Goal: Entertainment & Leisure: Consume media (video, audio)

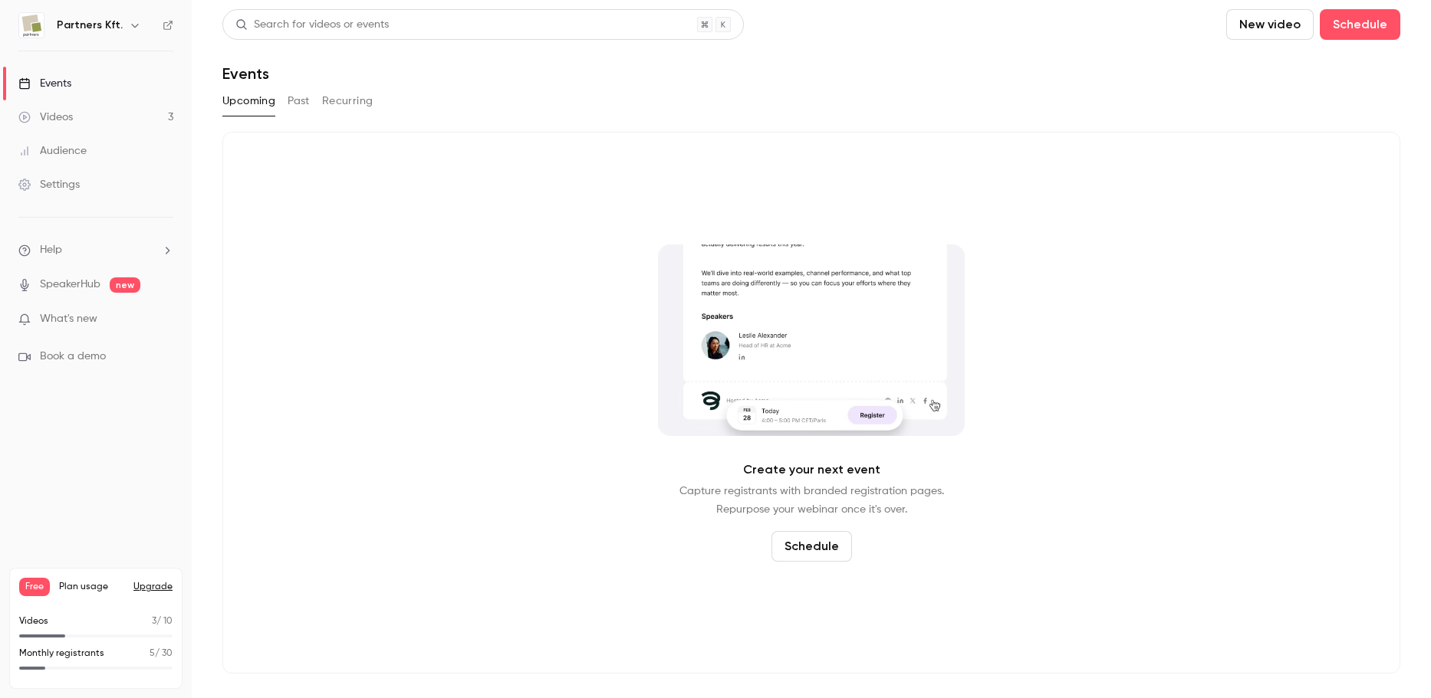
click at [48, 117] on div "Videos" at bounding box center [45, 117] width 54 height 15
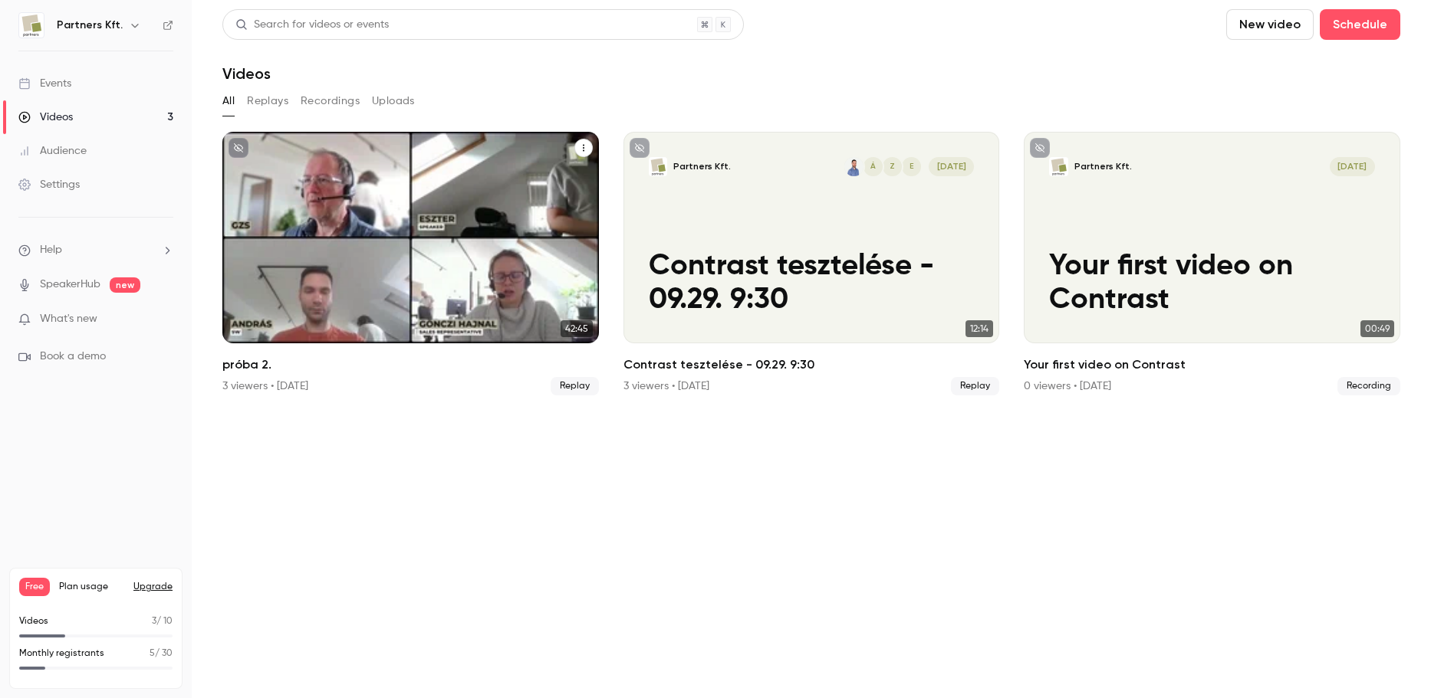
click at [396, 251] on div "Partners Kft. Z [DATE] próba 2." at bounding box center [410, 238] width 376 height 212
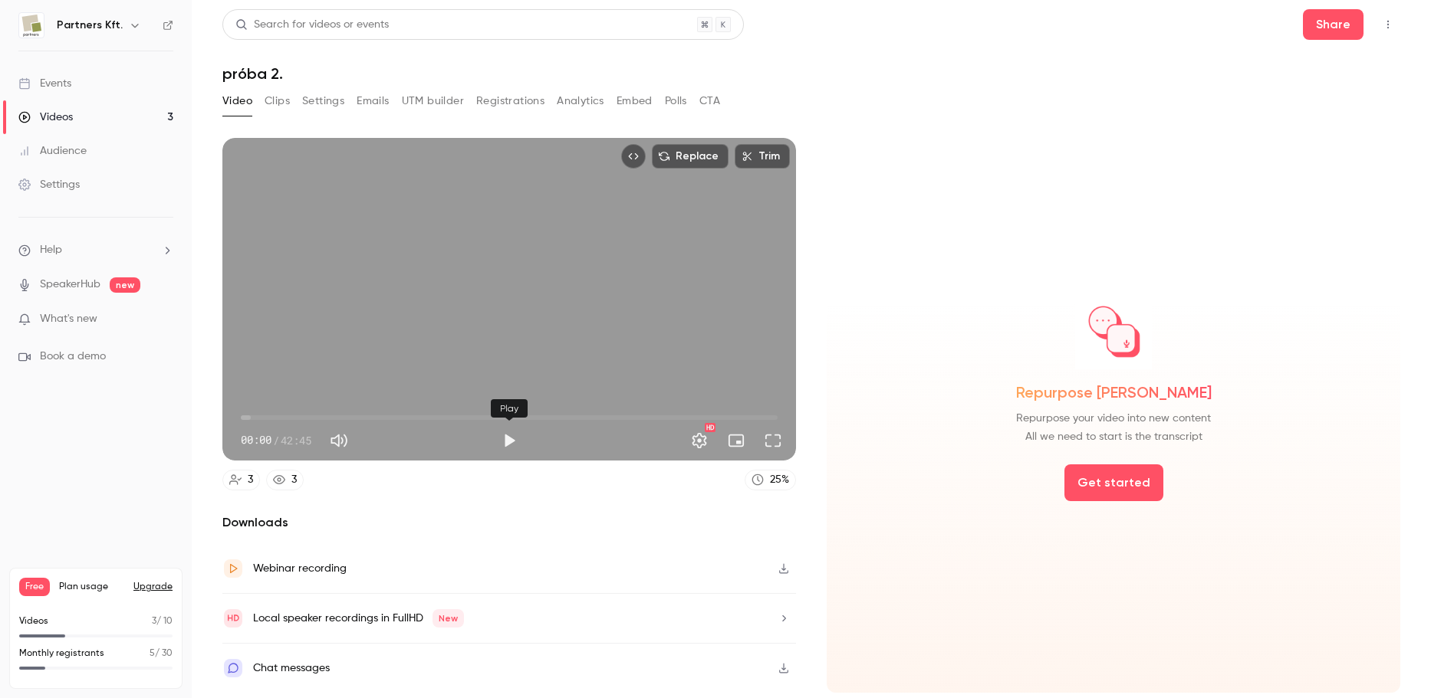
click at [508, 439] on button "Play" at bounding box center [509, 440] width 31 height 31
click at [265, 413] on span "00:04" at bounding box center [509, 418] width 537 height 25
click at [378, 417] on span "02:05" at bounding box center [509, 418] width 537 height 25
click at [408, 416] on span "11:07" at bounding box center [509, 418] width 537 height 25
click at [517, 417] on div "Pause" at bounding box center [510, 409] width 46 height 34
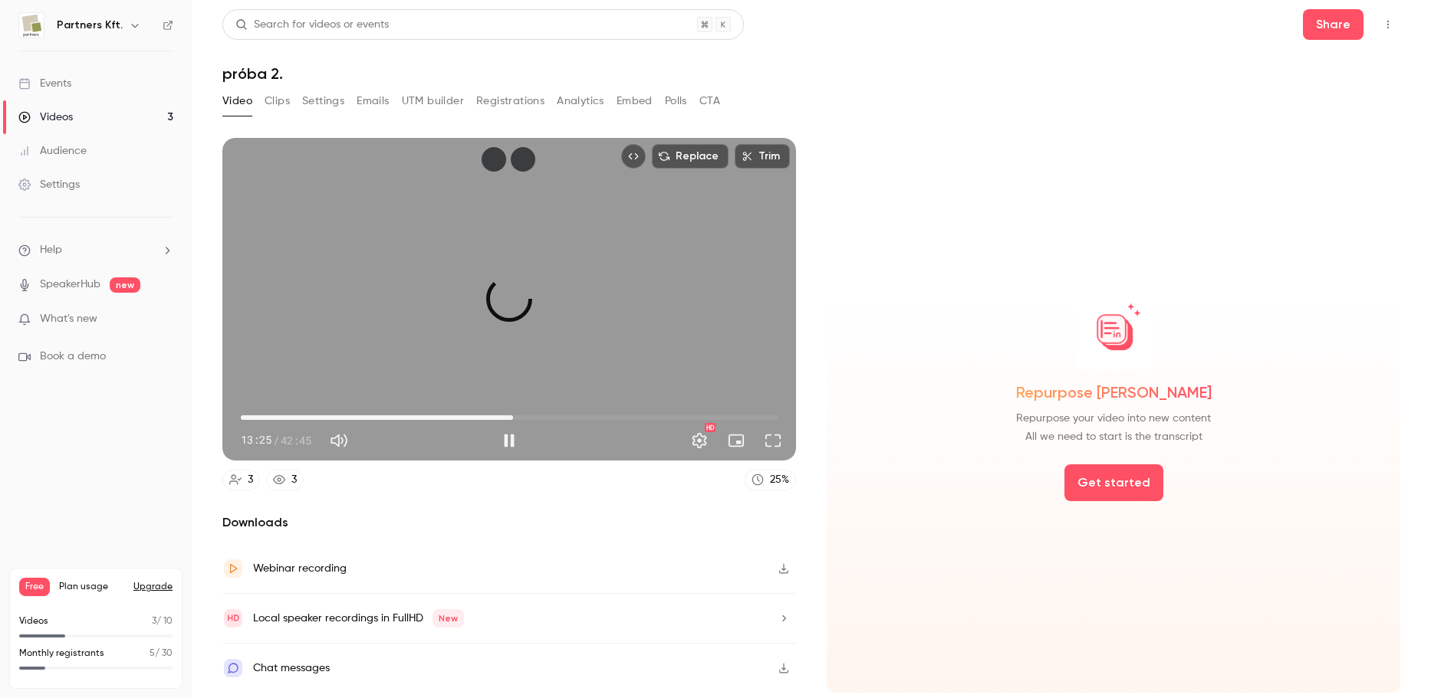
click at [513, 417] on span "21:41" at bounding box center [509, 418] width 537 height 25
click at [547, 416] on span "22:03" at bounding box center [509, 418] width 537 height 25
click at [570, 415] on span "26:12" at bounding box center [509, 418] width 537 height 25
click at [596, 415] on span "26:19" at bounding box center [509, 418] width 537 height 25
click at [629, 414] on span "30:58" at bounding box center [509, 418] width 537 height 25
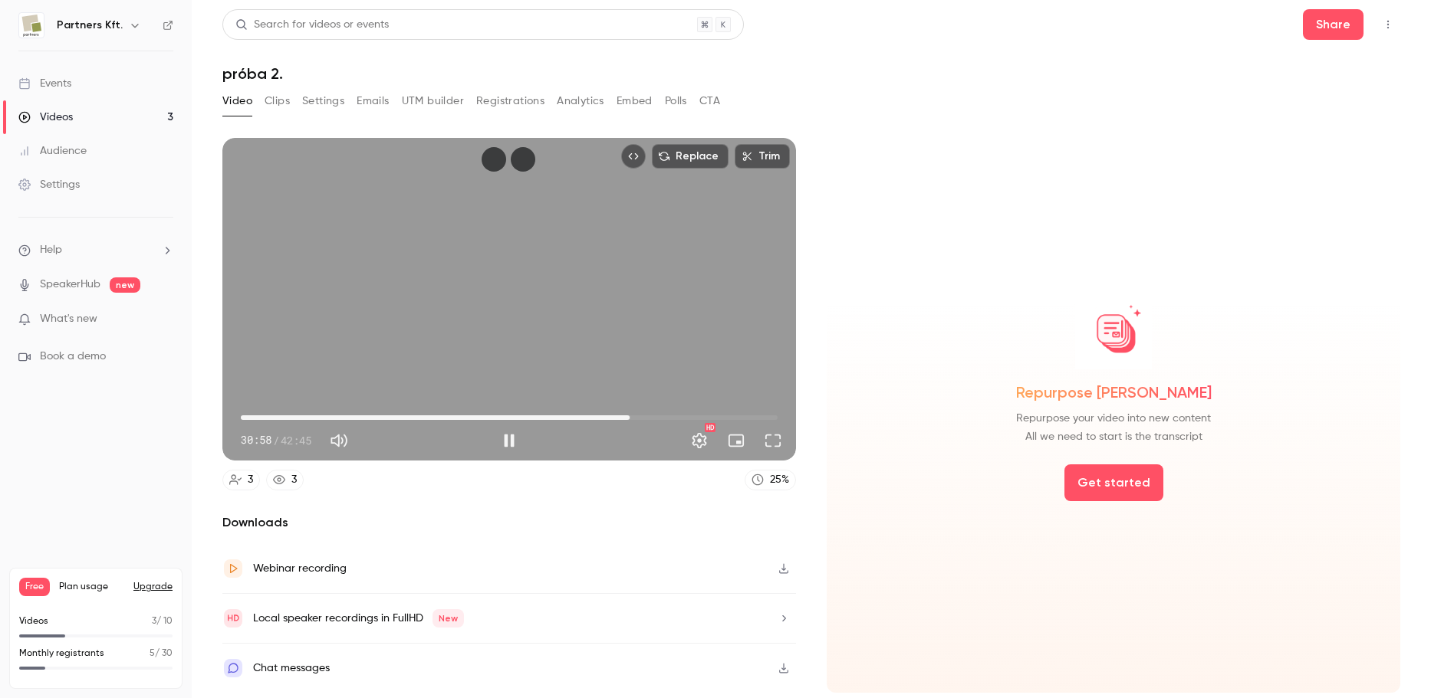
click at [662, 416] on span "30:58" at bounding box center [509, 418] width 537 height 25
click at [689, 414] on span "33:35" at bounding box center [509, 418] width 537 height 25
click at [716, 416] on span "35:46" at bounding box center [509, 418] width 537 height 25
click at [751, 416] on span "38:05" at bounding box center [509, 418] width 537 height 25
click at [510, 441] on button "Pause" at bounding box center [509, 440] width 31 height 31
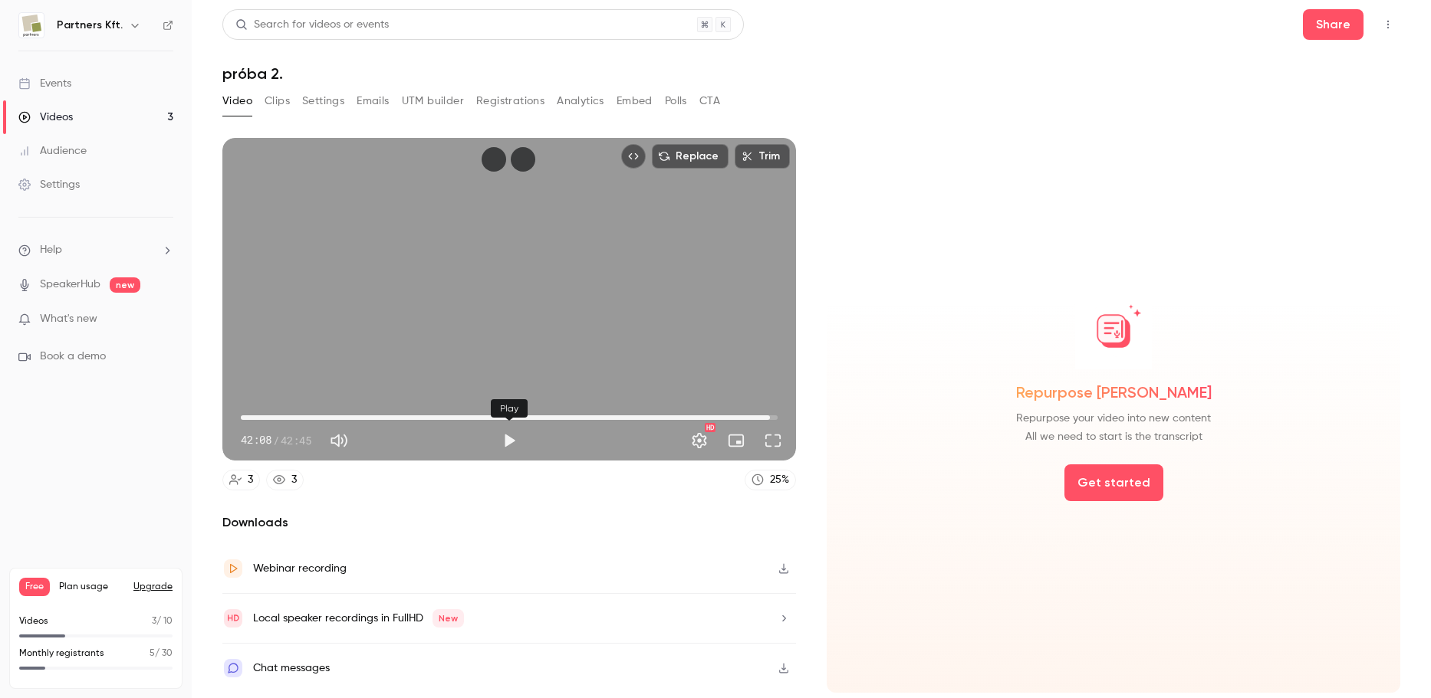
type input "******"
